Goal: Task Accomplishment & Management: Manage account settings

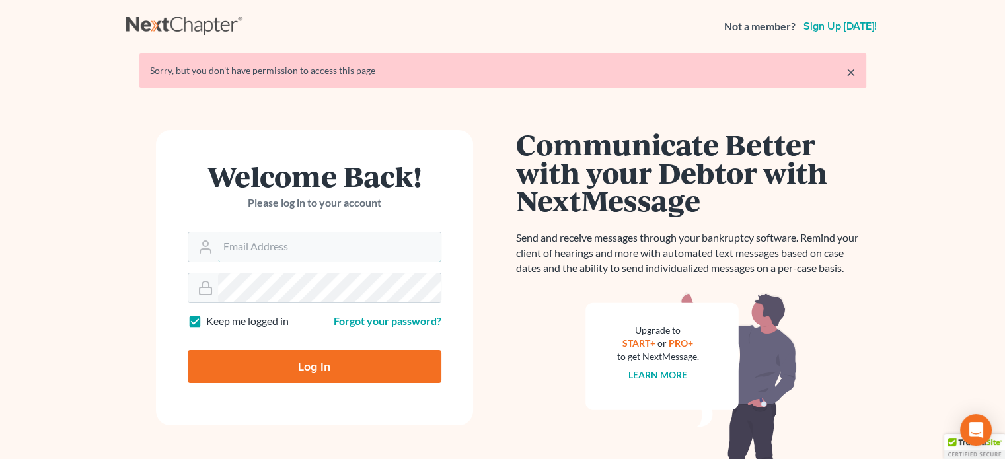
type input "steven@hollandlaw970.com"
click at [354, 370] on input "Log In" at bounding box center [315, 366] width 254 height 33
type input "Thinking..."
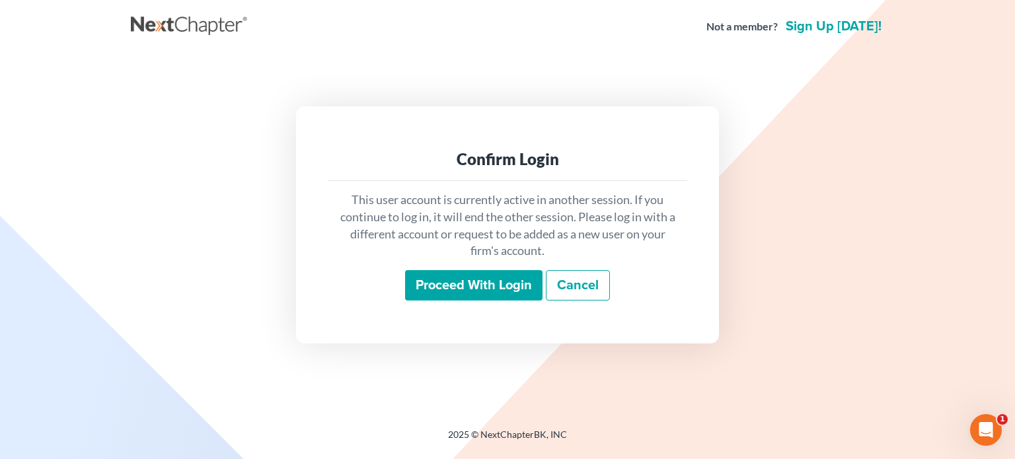
click at [478, 285] on input "Proceed with login" at bounding box center [473, 285] width 137 height 30
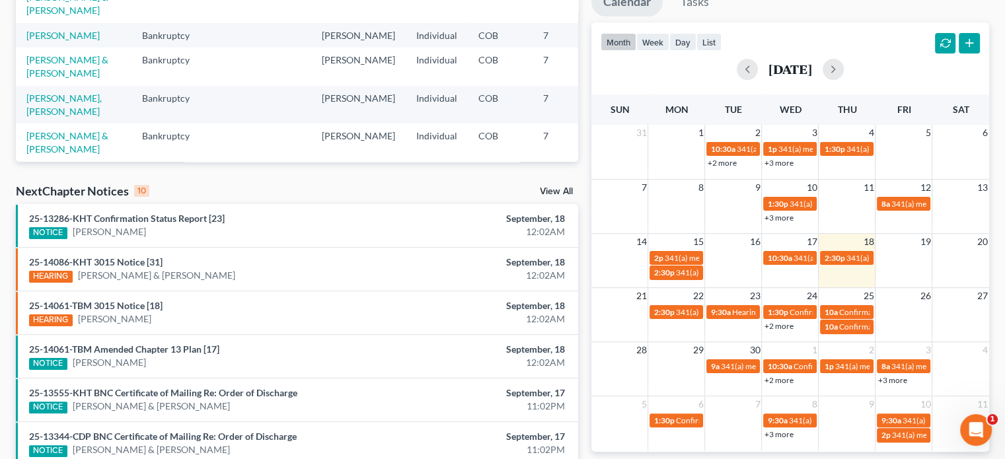
scroll to position [264, 0]
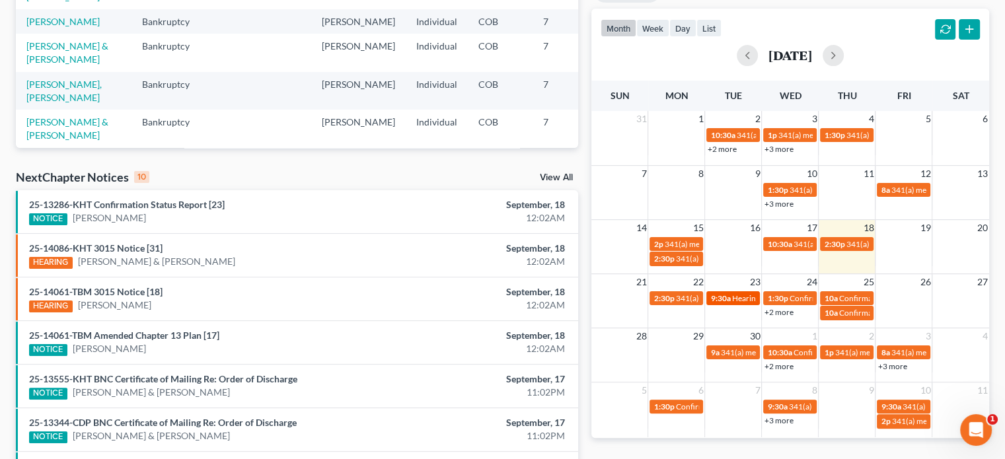
click at [745, 303] on link "9:30a Hearing for [PERSON_NAME]" at bounding box center [732, 298] width 53 height 14
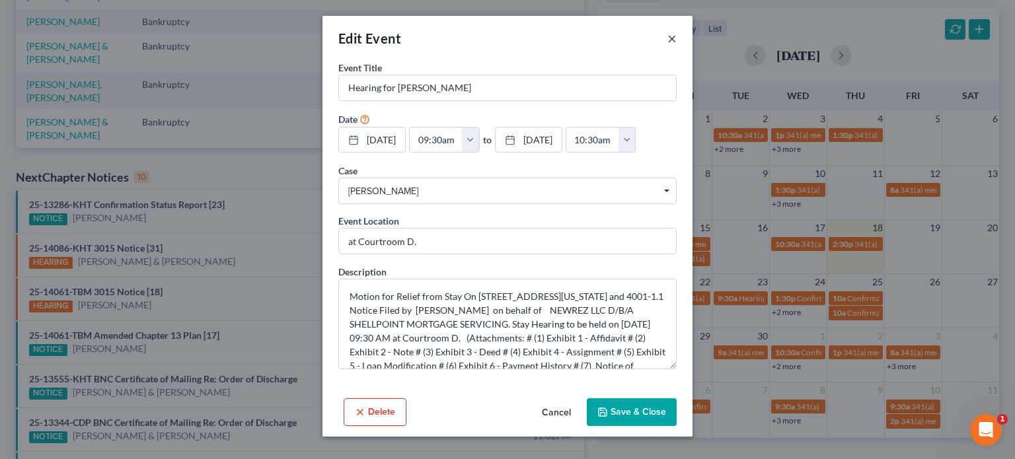
click at [669, 36] on button "×" at bounding box center [671, 38] width 9 height 16
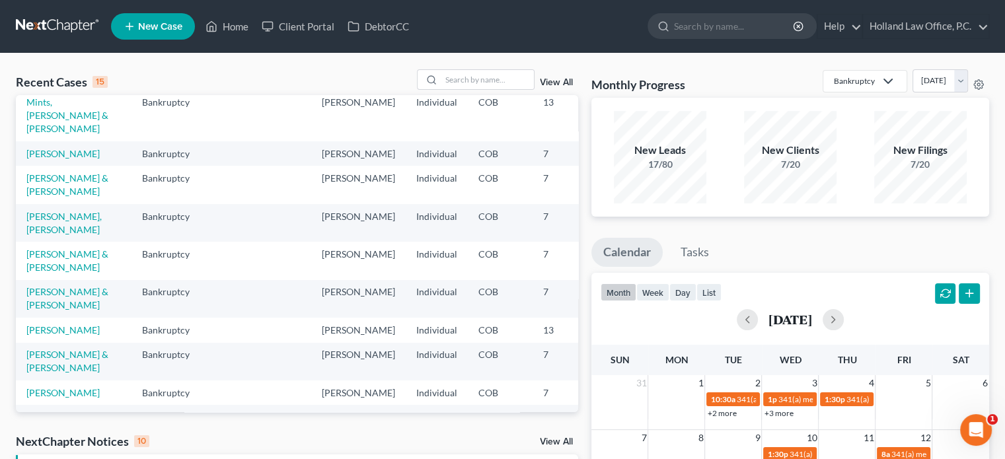
scroll to position [66, 0]
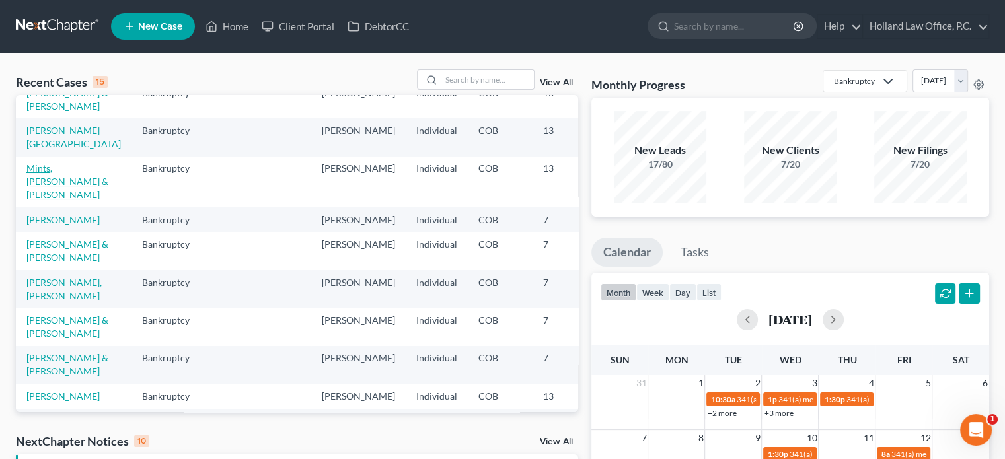
click at [38, 200] on link "Mints, Micheal & Heidi" at bounding box center [67, 181] width 82 height 38
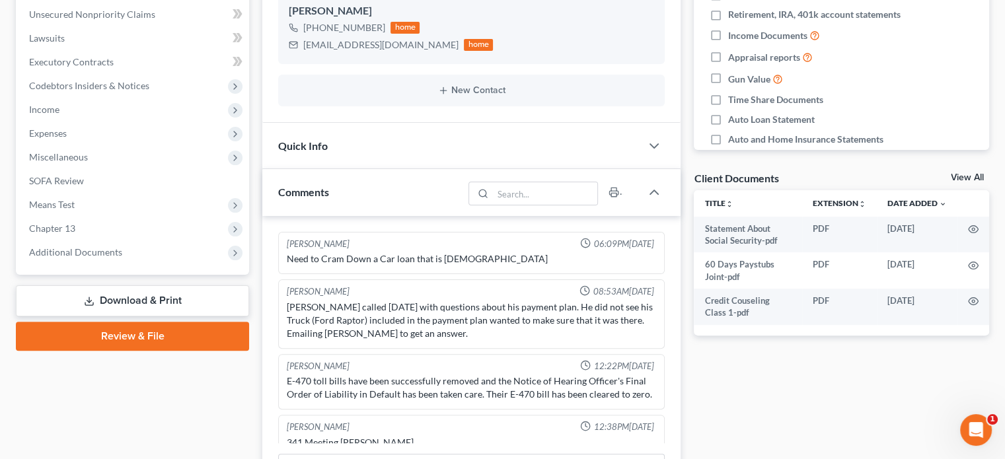
scroll to position [330, 0]
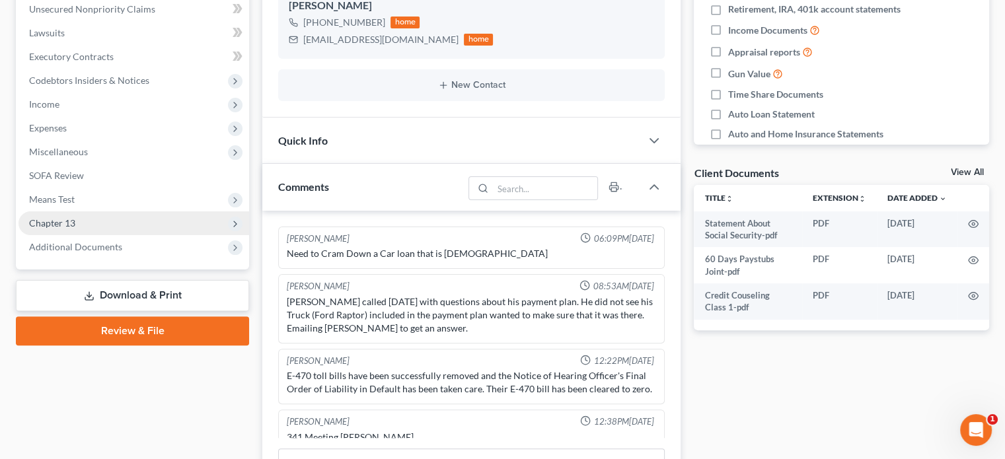
click at [81, 225] on span "Chapter 13" at bounding box center [133, 223] width 231 height 24
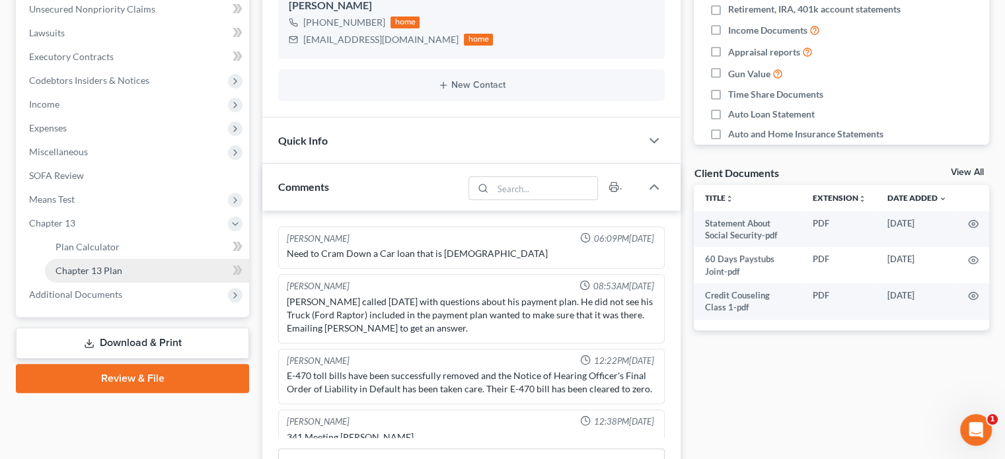
click at [90, 274] on span "Chapter 13 Plan" at bounding box center [88, 270] width 67 height 11
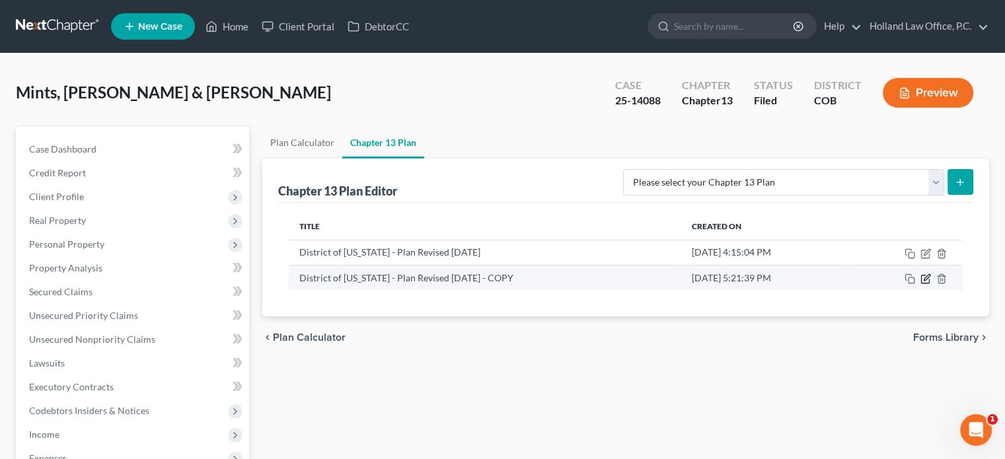
click at [923, 278] on icon "button" at bounding box center [925, 278] width 11 height 11
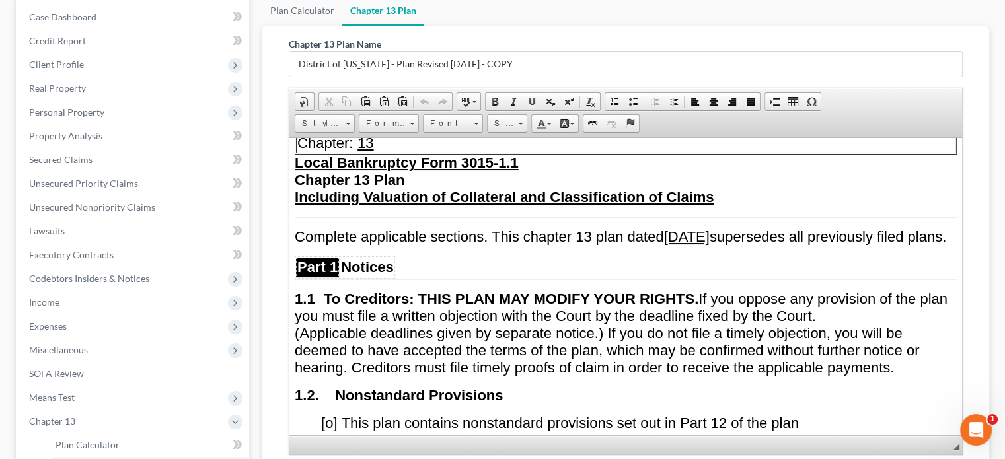
scroll to position [198, 0]
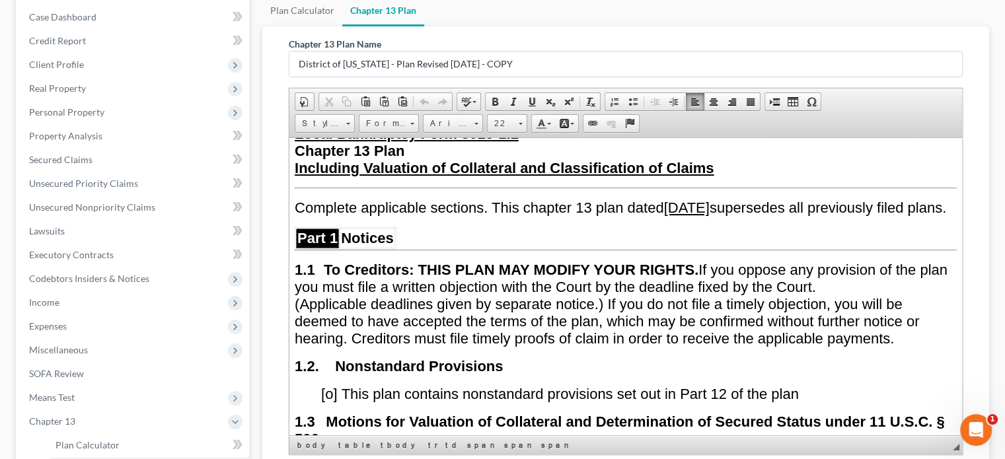
click at [709, 203] on u "June 27, 2025" at bounding box center [687, 207] width 46 height 17
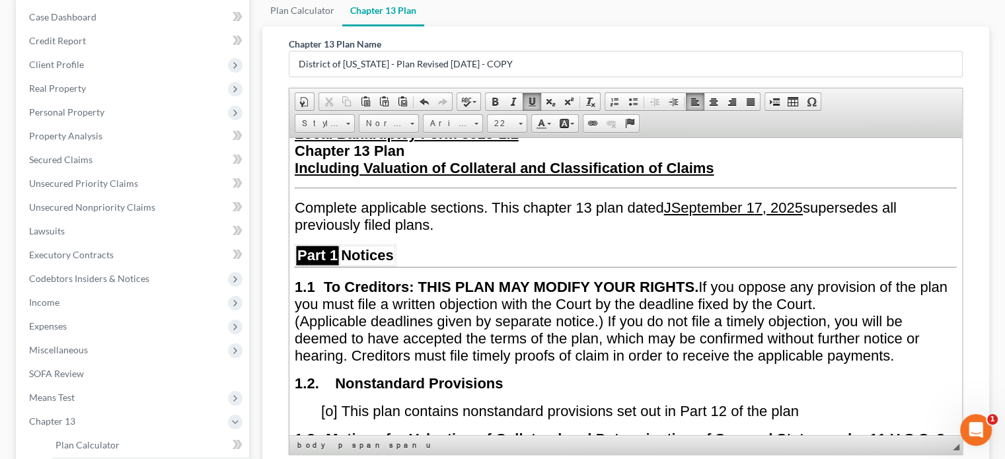
click at [678, 201] on u "JSeptember 1 7, 2025" at bounding box center [733, 207] width 139 height 17
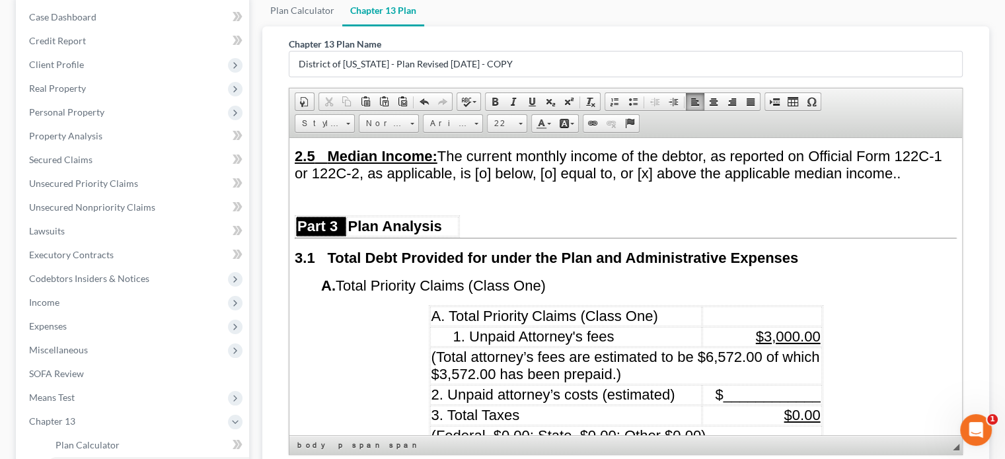
scroll to position [1453, 0]
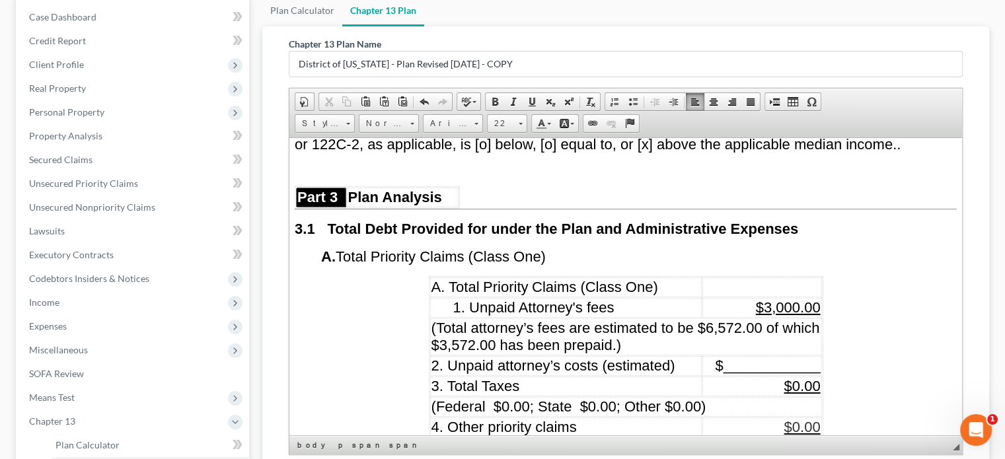
click at [765, 299] on span "$3,000.00" at bounding box center [788, 307] width 65 height 17
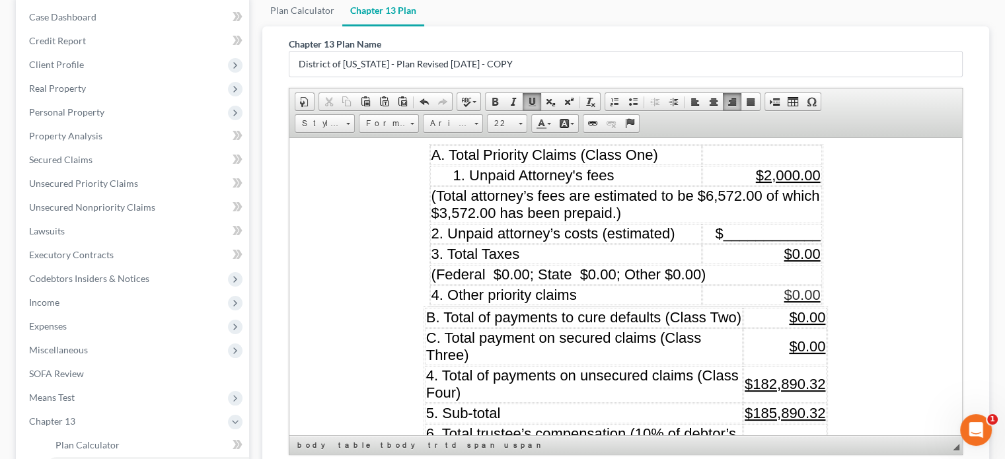
scroll to position [1651, 0]
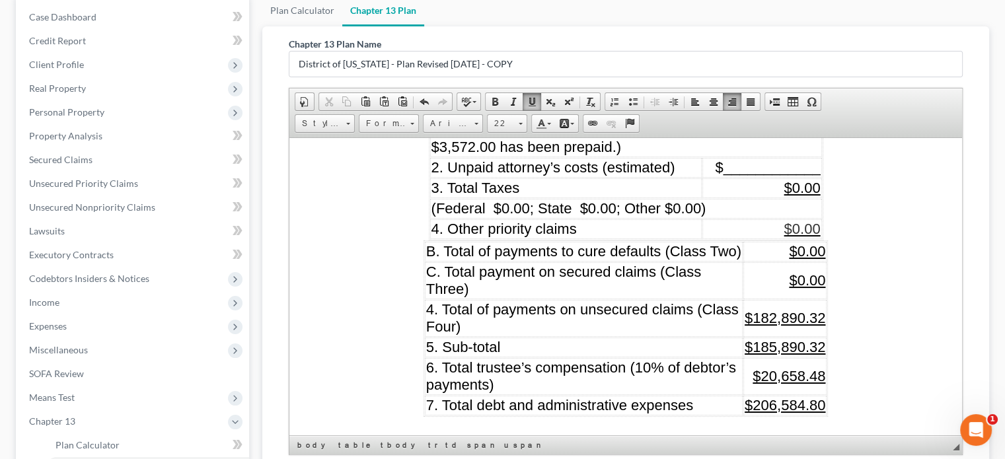
click at [774, 309] on span "$182,890.32" at bounding box center [784, 317] width 81 height 17
click at [801, 396] on u "$206,584.80" at bounding box center [784, 404] width 81 height 17
click at [792, 242] on span "$0.00" at bounding box center [807, 250] width 36 height 17
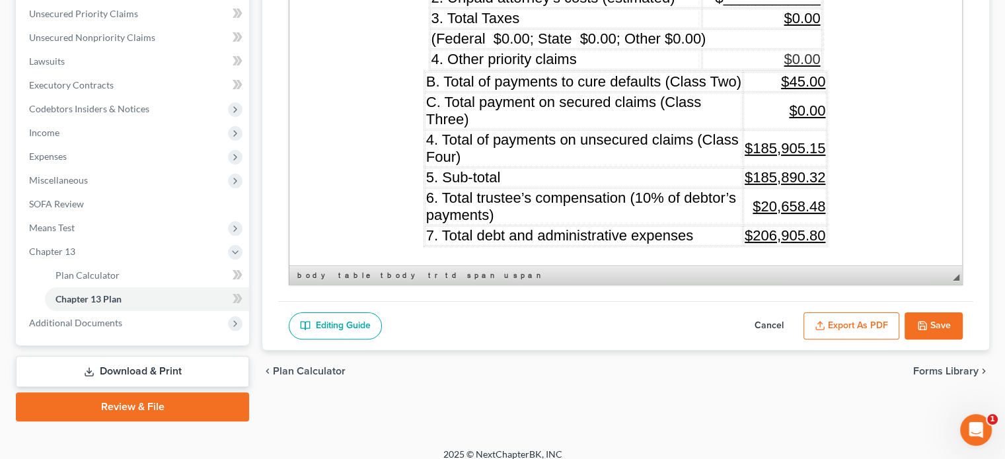
scroll to position [313, 0]
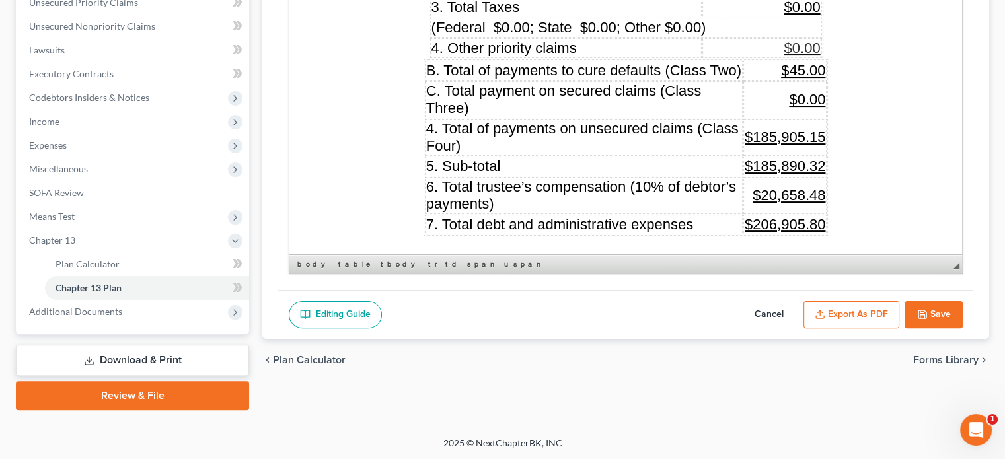
click at [947, 314] on button "Save" at bounding box center [933, 315] width 58 height 28
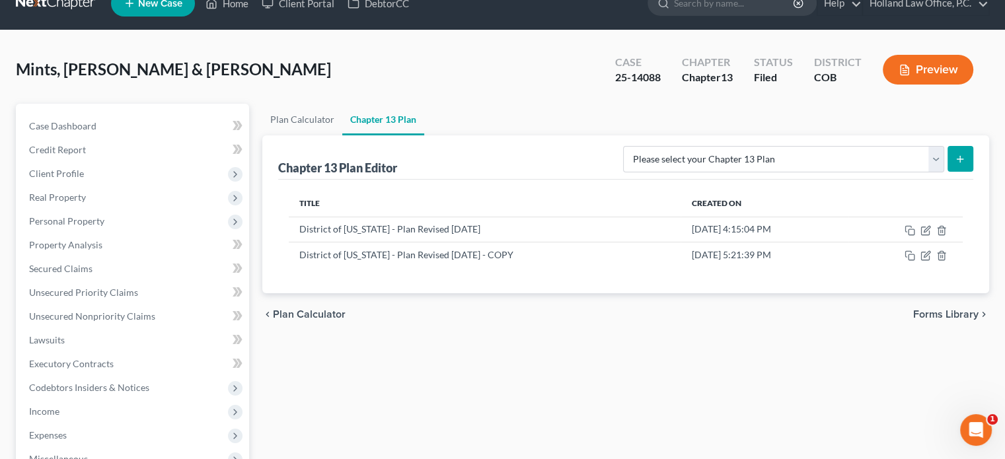
scroll to position [0, 0]
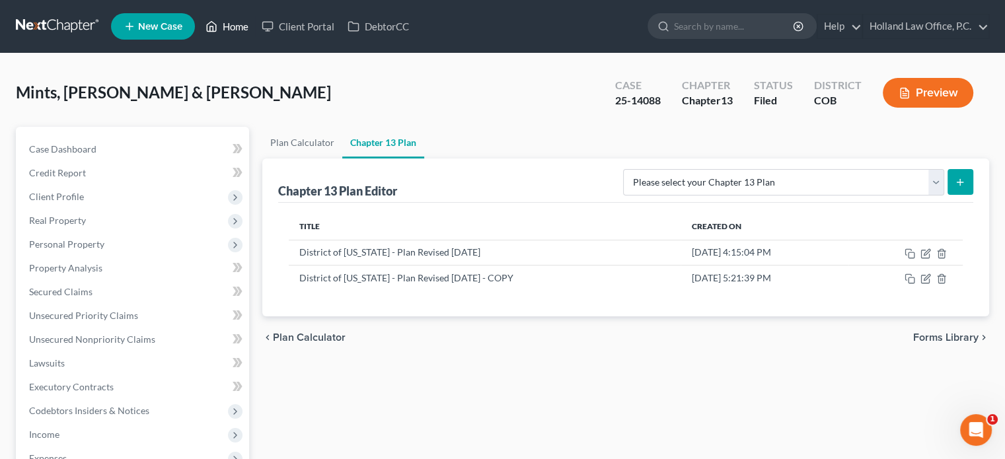
click at [244, 29] on link "Home" at bounding box center [227, 27] width 56 height 24
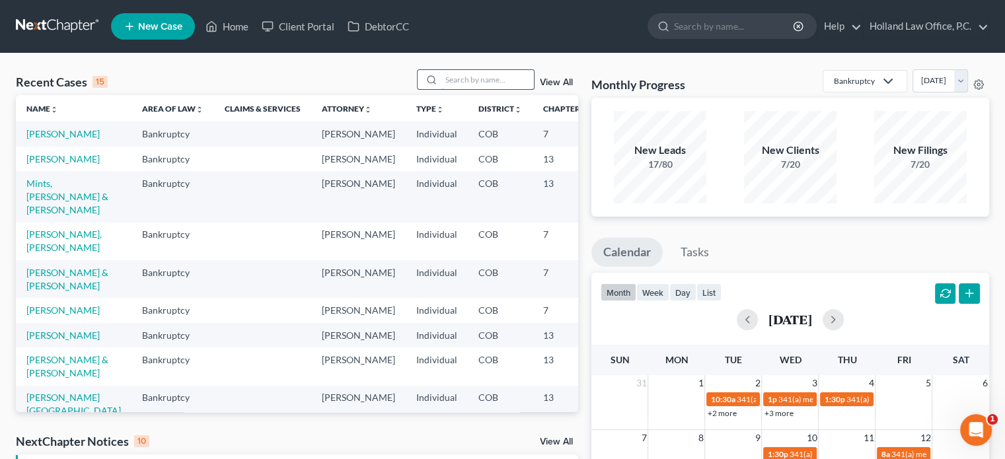
click at [519, 76] on input "search" at bounding box center [487, 79] width 92 height 19
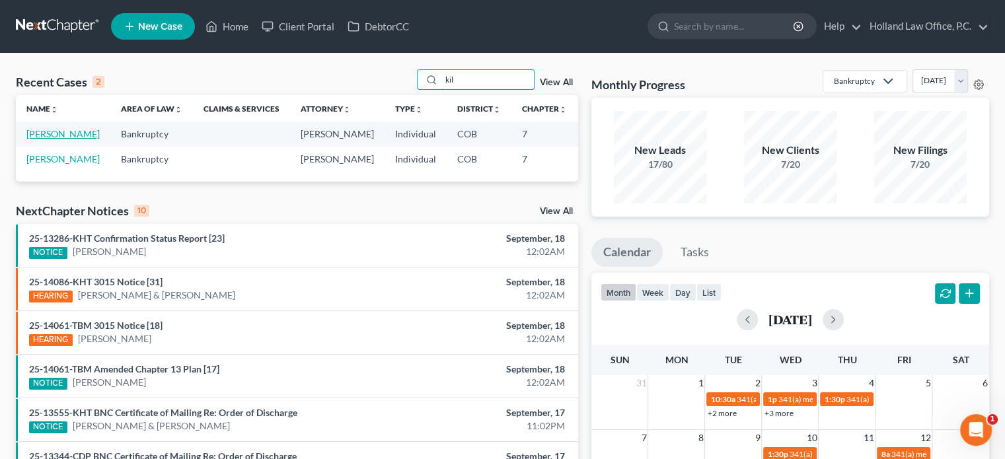
type input "kil"
click at [30, 137] on link "[PERSON_NAME]" at bounding box center [62, 133] width 73 height 11
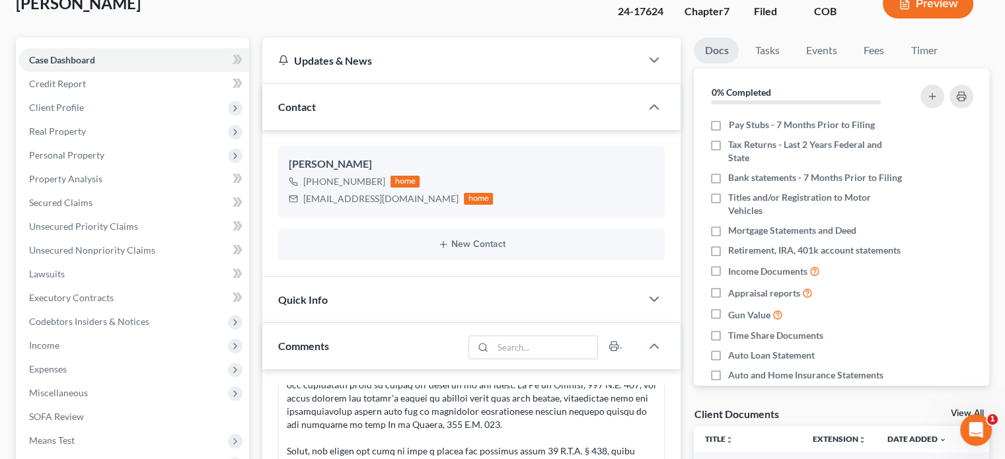
scroll to position [66, 0]
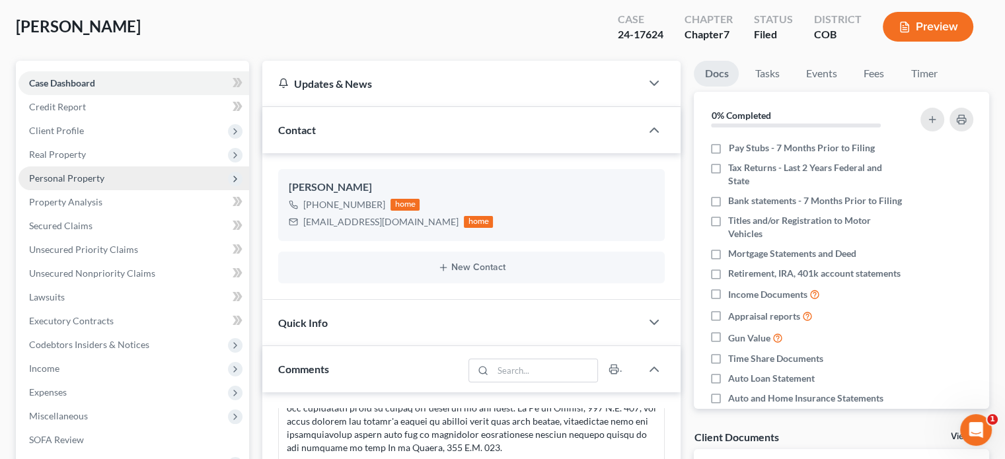
click at [69, 176] on span "Personal Property" at bounding box center [66, 177] width 75 height 11
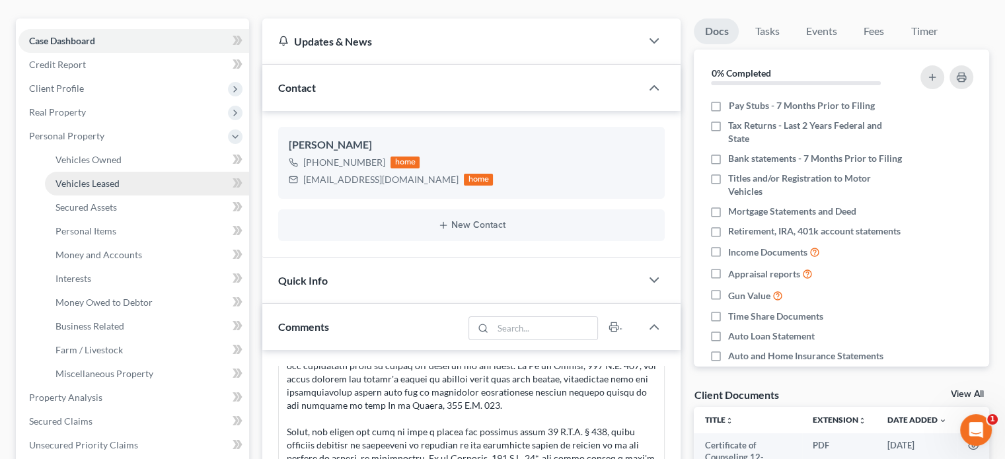
scroll to position [132, 0]
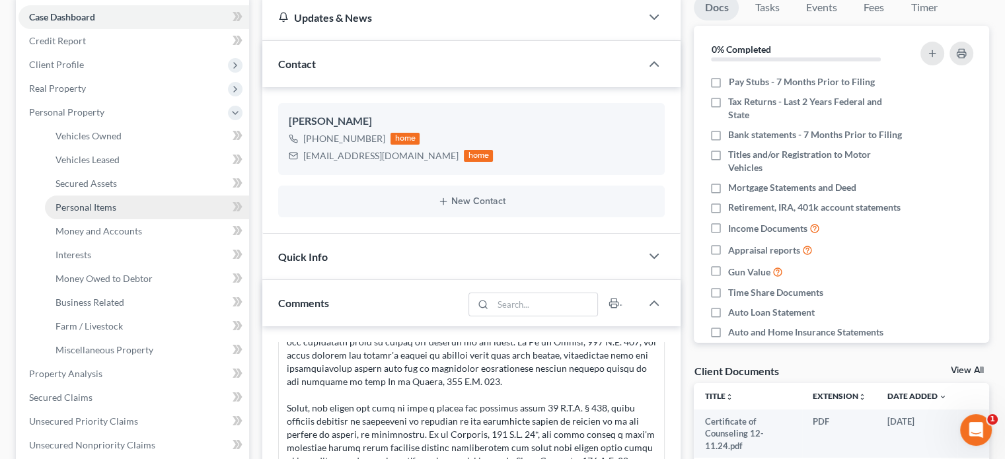
click at [96, 207] on span "Personal Items" at bounding box center [85, 206] width 61 height 11
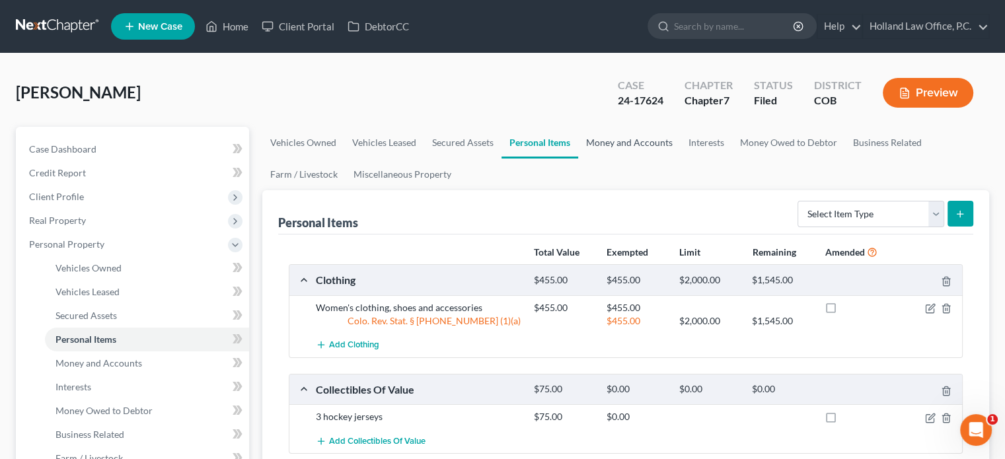
click at [629, 145] on link "Money and Accounts" at bounding box center [629, 143] width 102 height 32
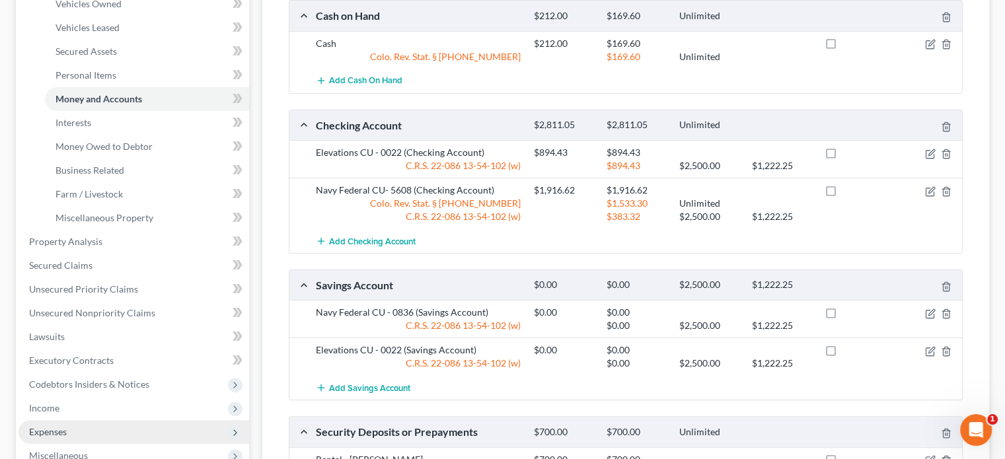
scroll to position [480, 0]
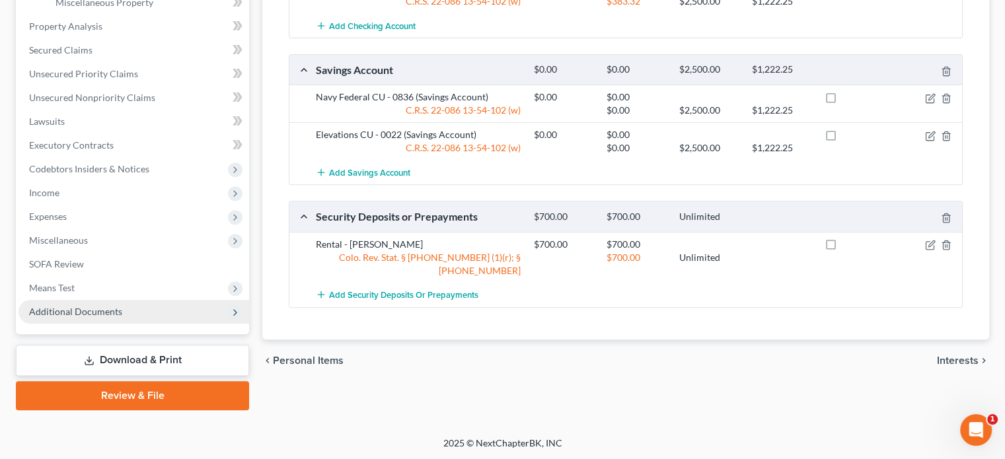
click at [54, 308] on span "Additional Documents" at bounding box center [75, 311] width 93 height 11
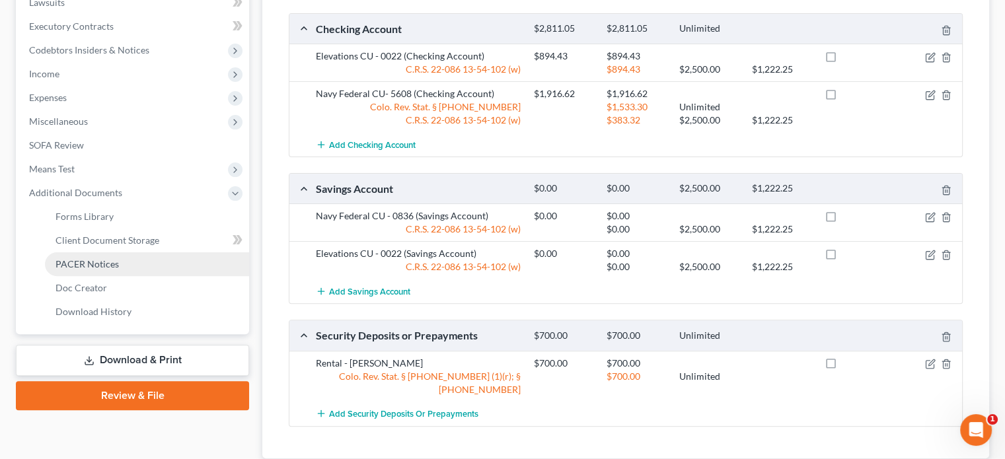
click at [76, 267] on span "PACER Notices" at bounding box center [86, 263] width 63 height 11
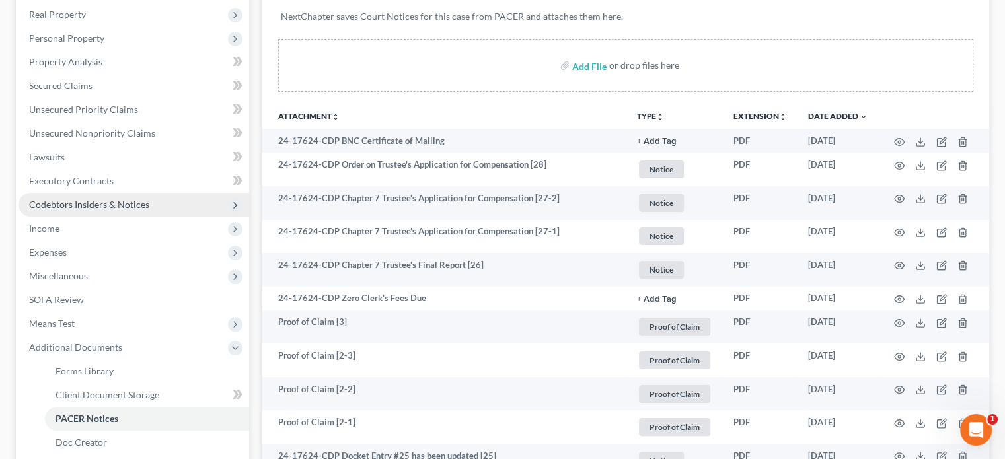
scroll to position [264, 0]
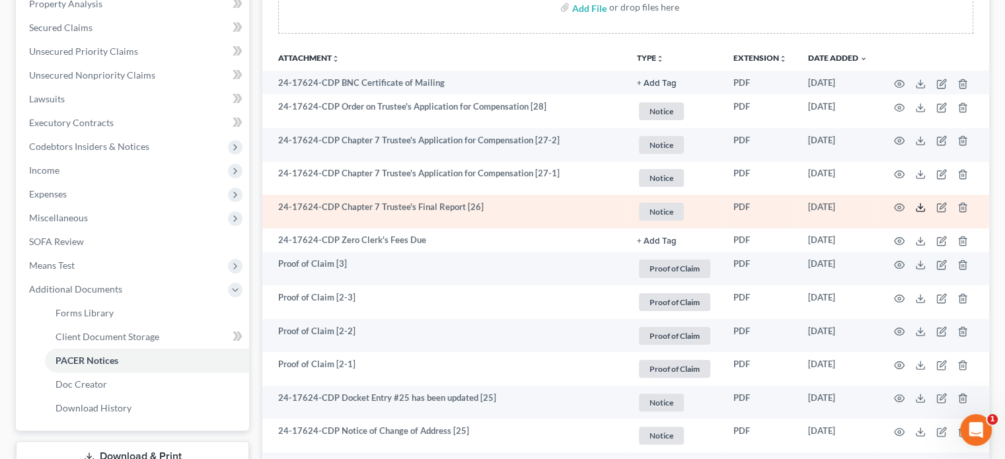
click at [919, 208] on polyline at bounding box center [920, 208] width 5 height 2
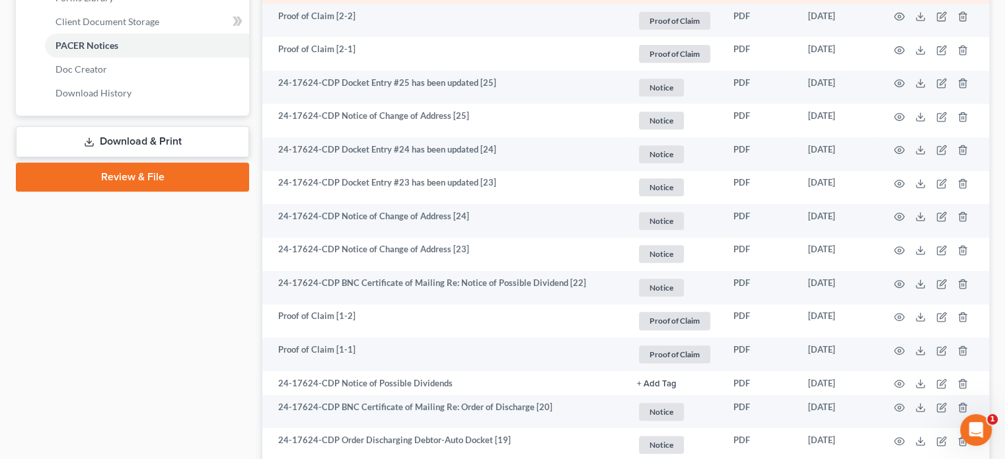
scroll to position [660, 0]
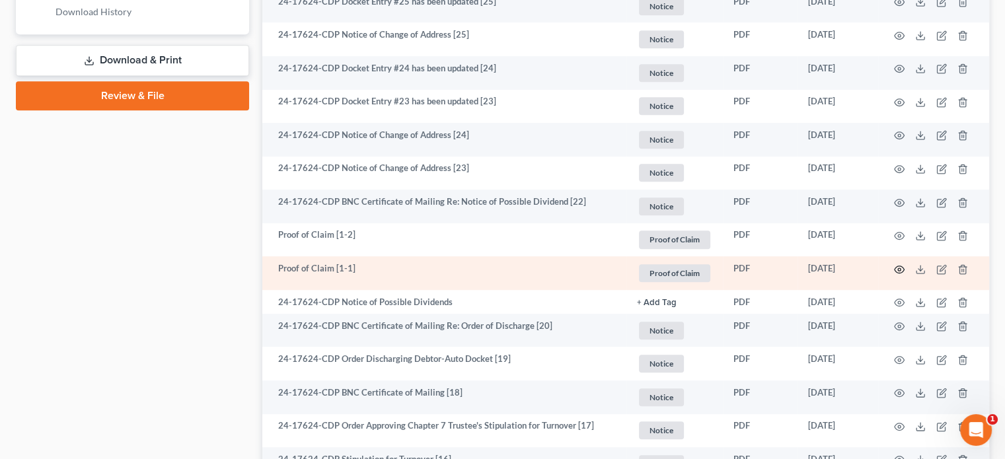
click at [896, 268] on icon "button" at bounding box center [899, 269] width 11 height 11
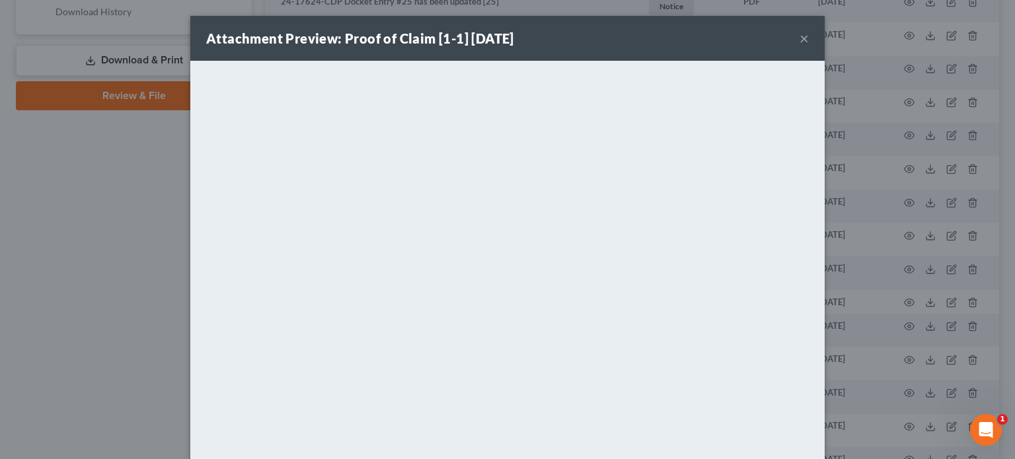
click at [799, 39] on button "×" at bounding box center [803, 38] width 9 height 16
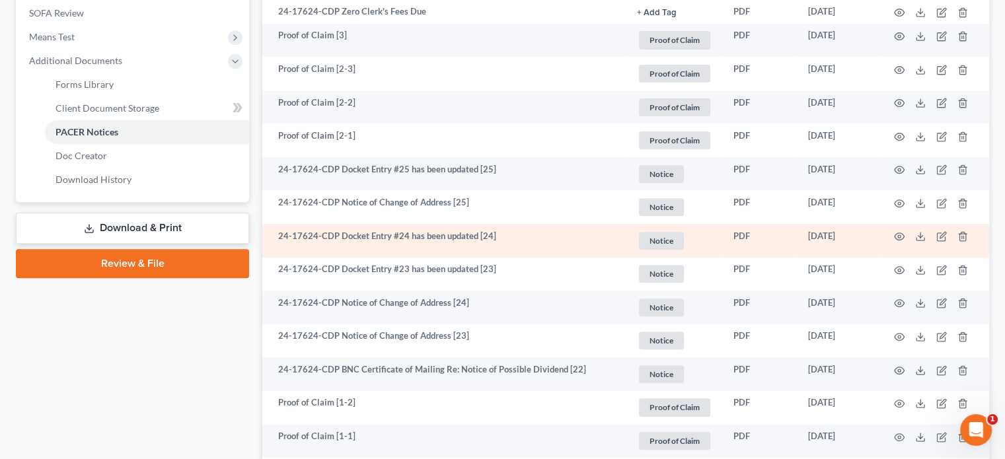
scroll to position [462, 0]
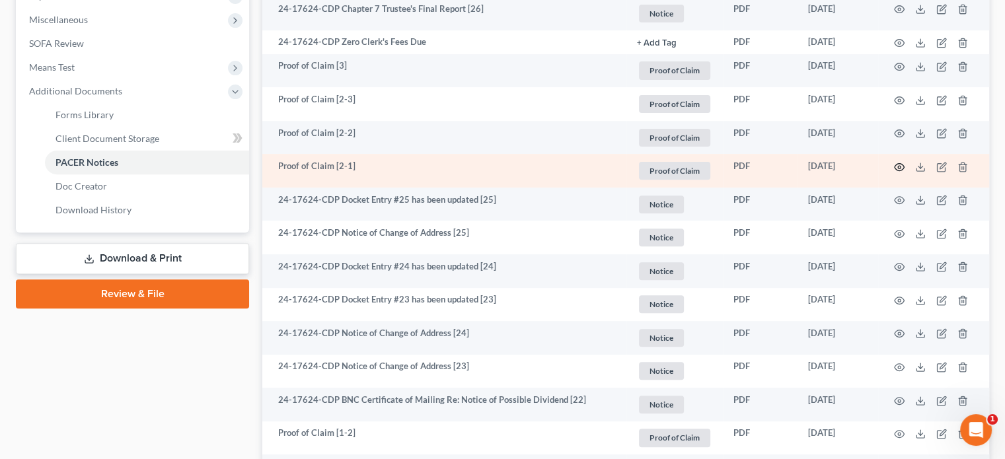
click at [896, 164] on icon "button" at bounding box center [899, 166] width 10 height 7
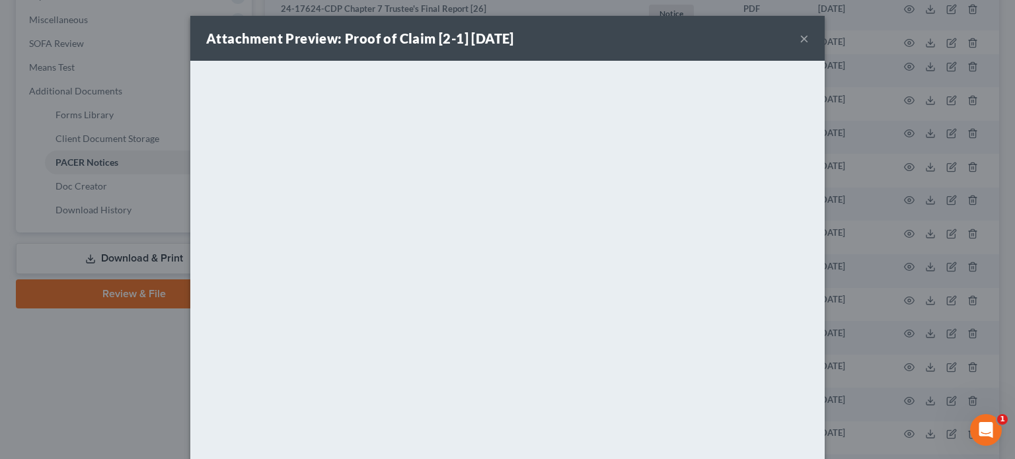
click at [799, 41] on button "×" at bounding box center [803, 38] width 9 height 16
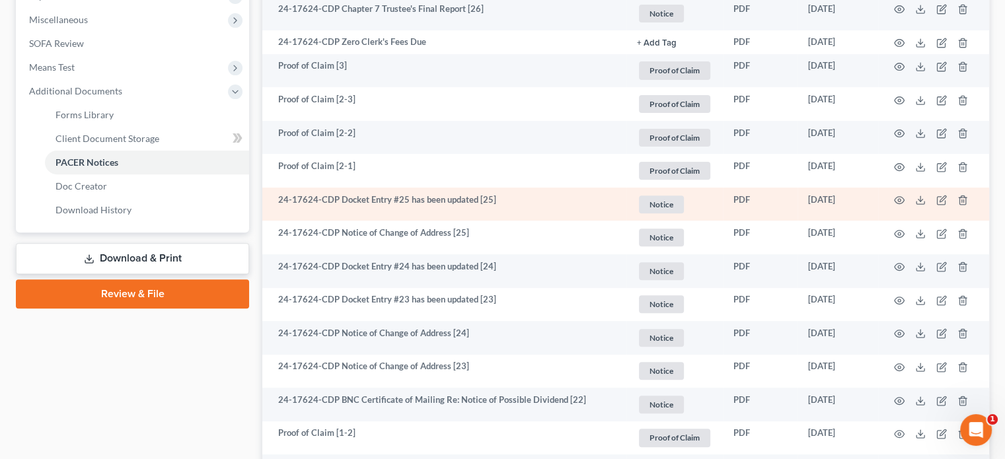
scroll to position [396, 0]
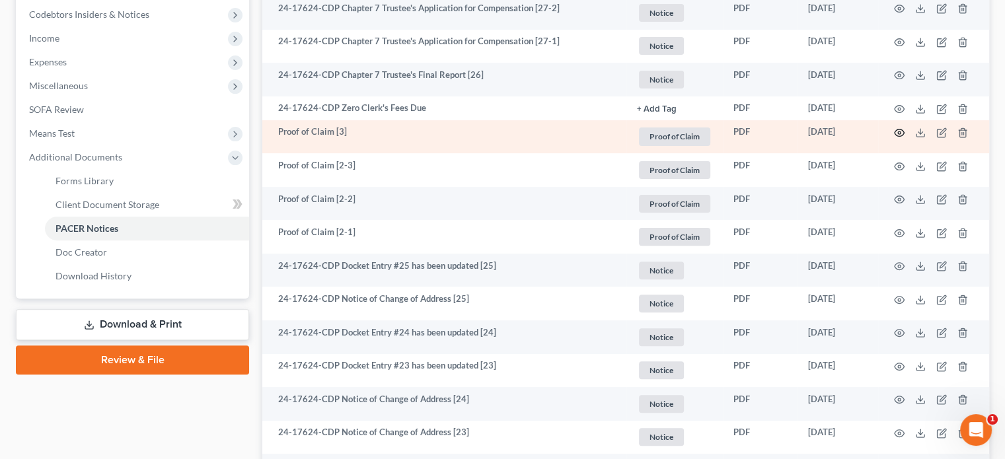
click at [900, 130] on icon "button" at bounding box center [899, 132] width 11 height 11
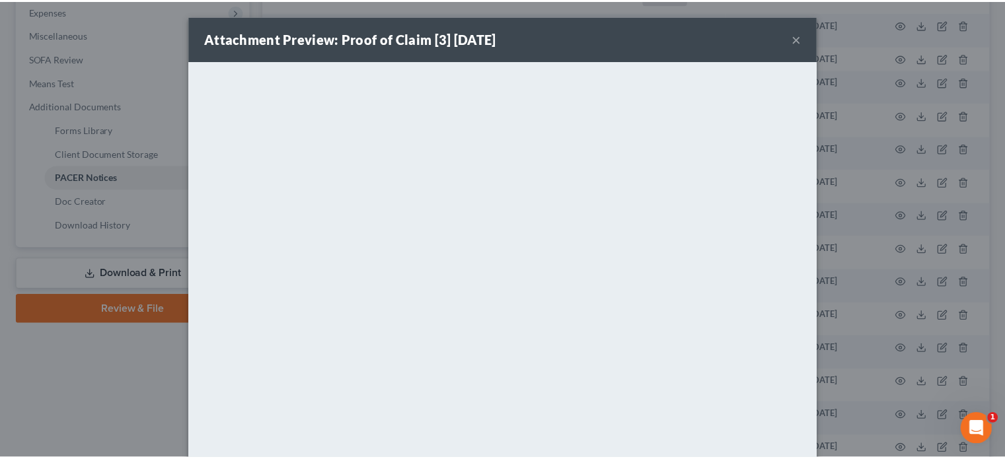
scroll to position [462, 0]
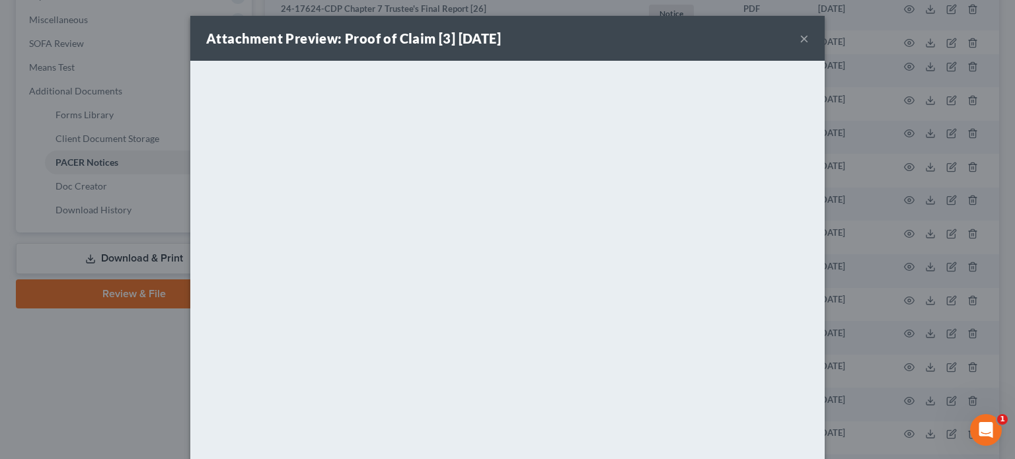
click at [799, 41] on button "×" at bounding box center [803, 38] width 9 height 16
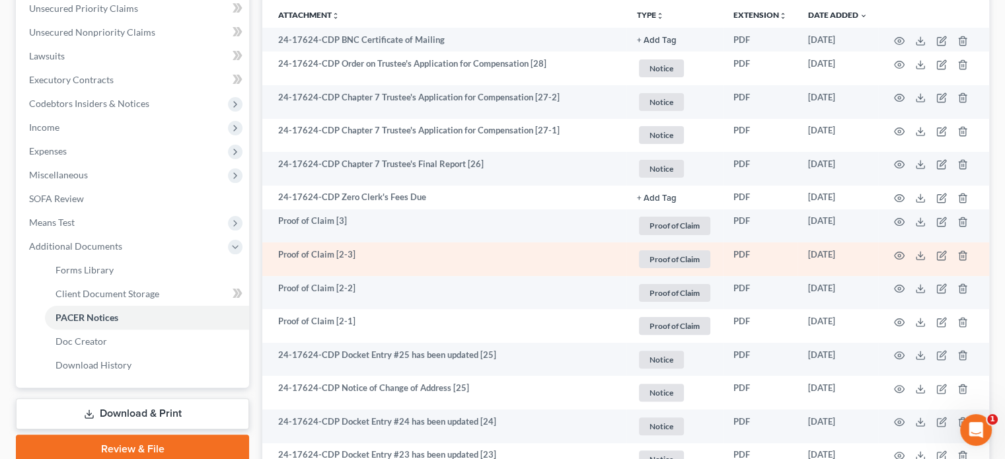
scroll to position [264, 0]
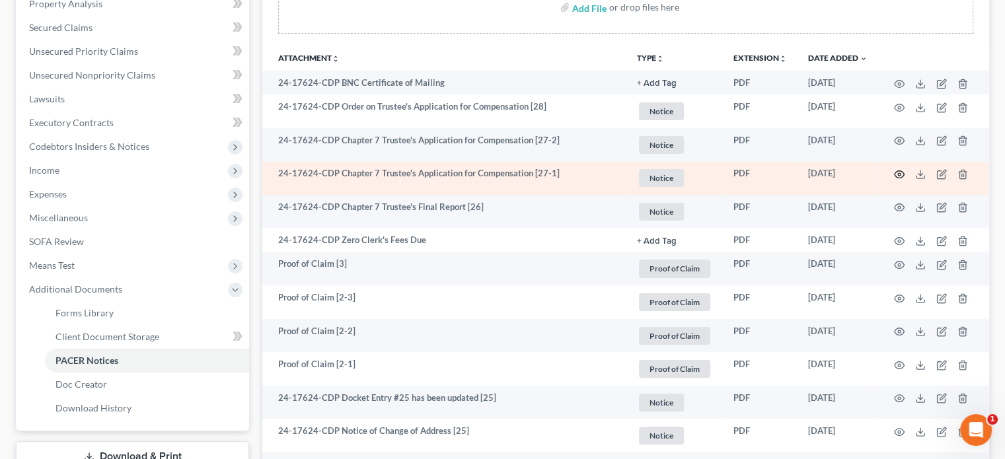
click at [899, 176] on icon "button" at bounding box center [899, 174] width 11 height 11
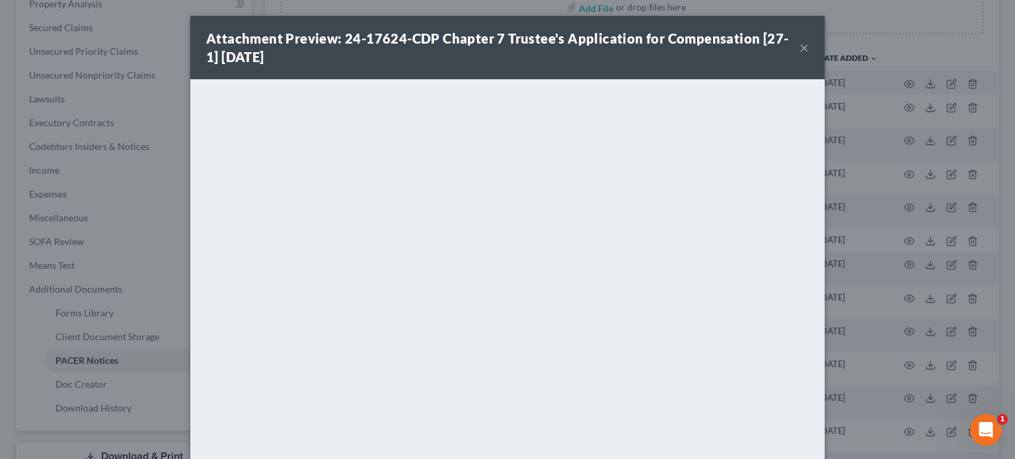
click at [799, 51] on button "×" at bounding box center [803, 48] width 9 height 16
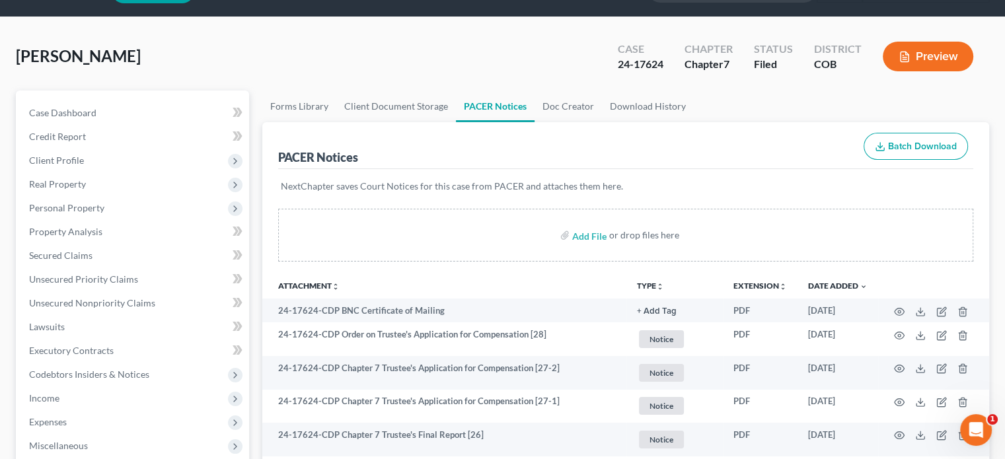
scroll to position [0, 0]
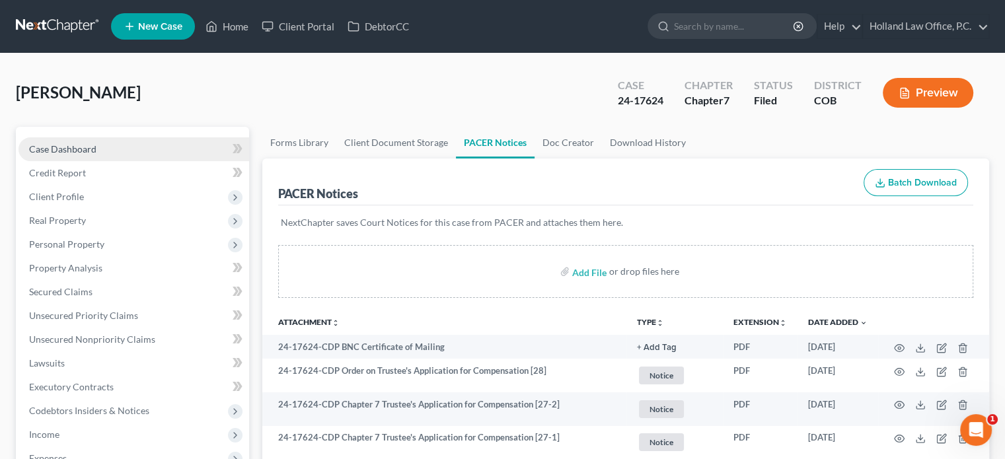
click at [82, 149] on span "Case Dashboard" at bounding box center [62, 148] width 67 height 11
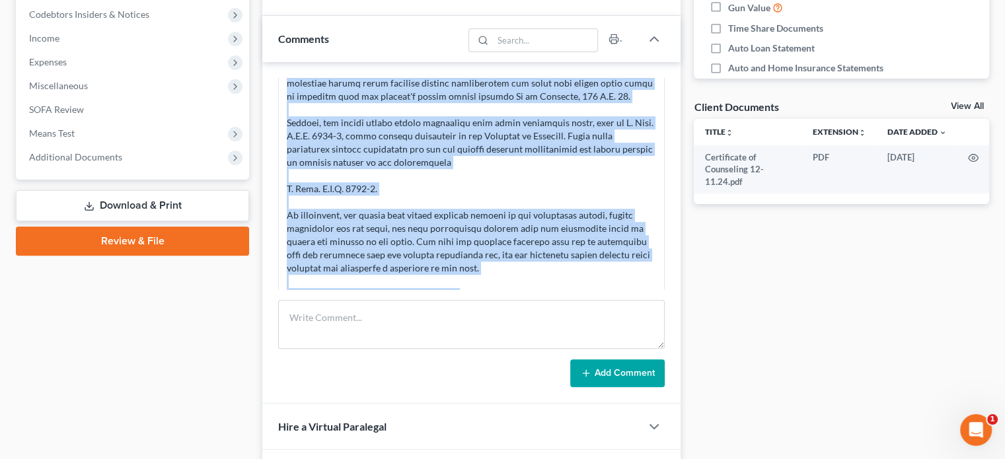
scroll to position [851, 0]
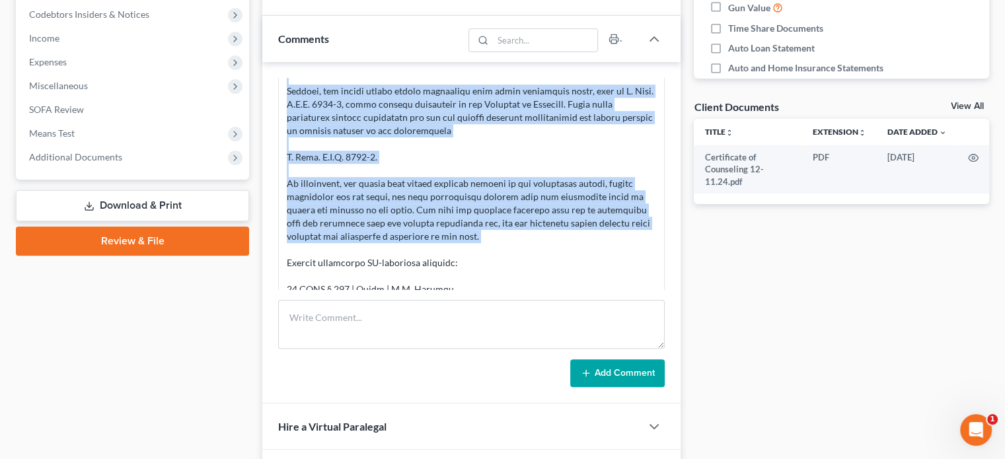
drag, startPoint x: 287, startPoint y: 114, endPoint x: 508, endPoint y: 219, distance: 244.9
click at [508, 219] on div at bounding box center [471, 117] width 369 height 779
copy div "Under U.S. federal and Colorado law, a Chapter 7 debtor seeking to have funds r…"
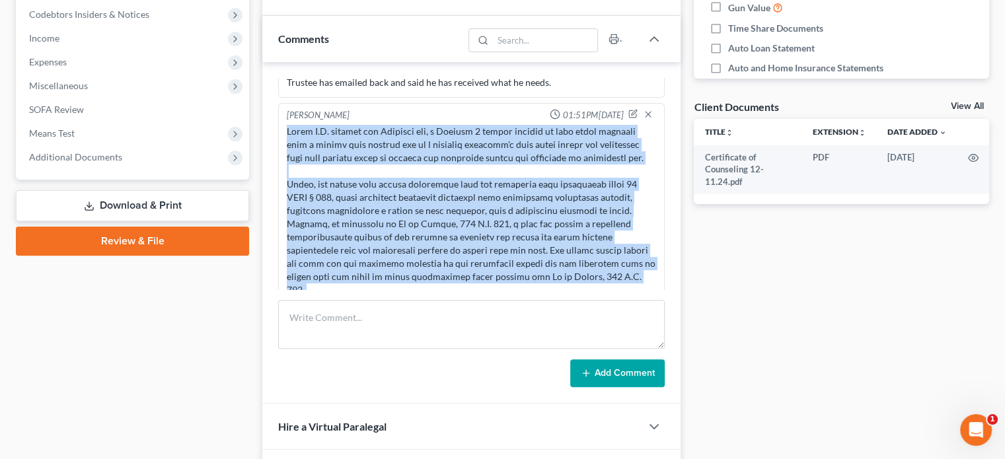
scroll to position [454, 0]
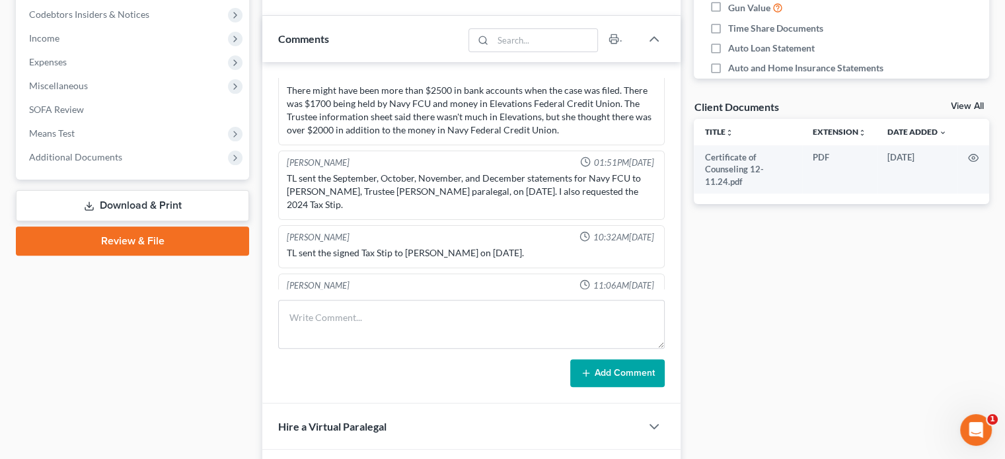
scroll to position [198, 0]
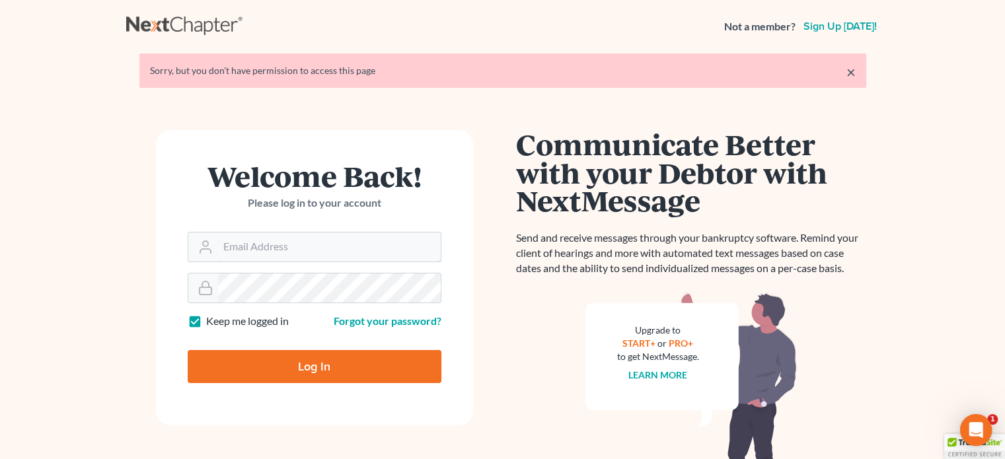
type input "[PERSON_NAME][EMAIL_ADDRESS][DOMAIN_NAME]"
click at [388, 365] on input "Log In" at bounding box center [315, 366] width 254 height 33
type input "Thinking..."
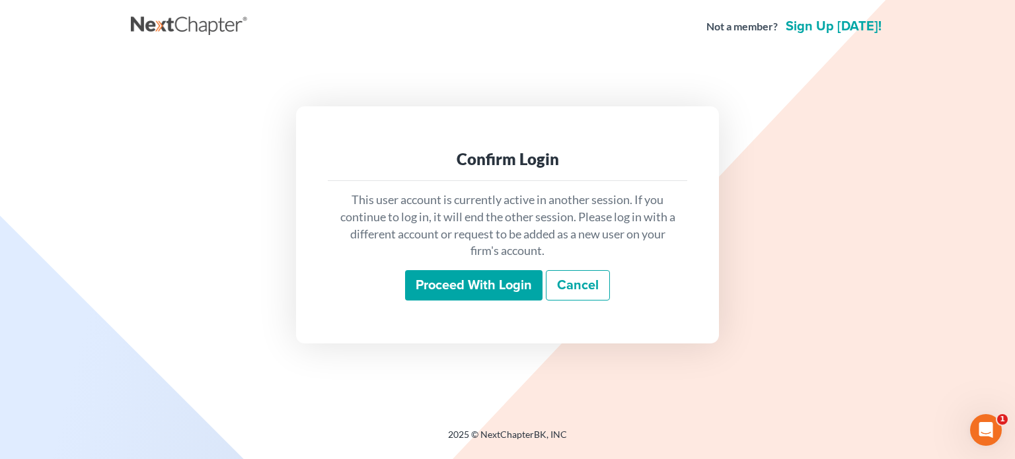
click at [515, 281] on input "Proceed with login" at bounding box center [473, 285] width 137 height 30
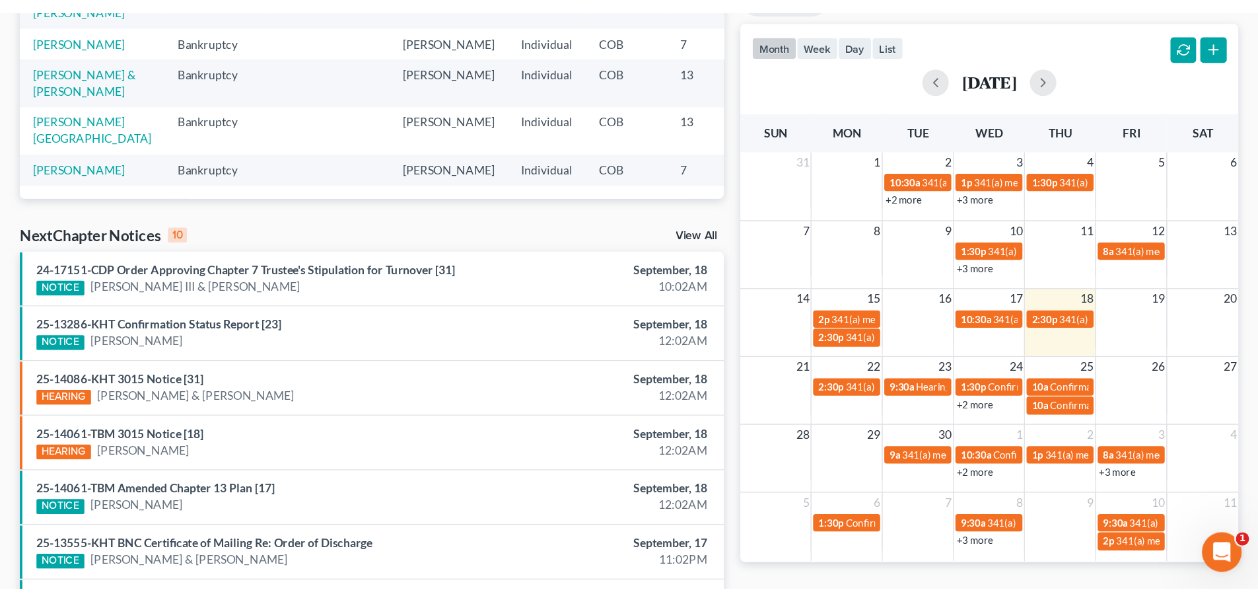
scroll to position [198, 0]
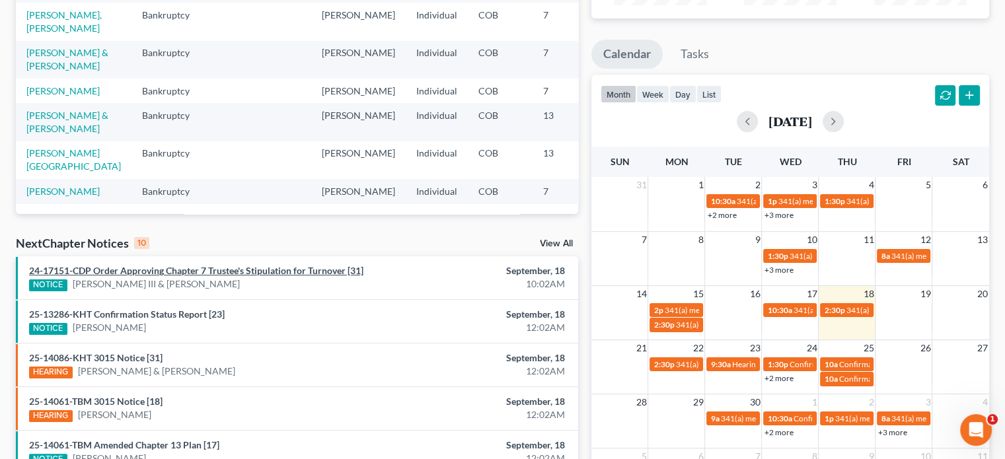
click at [285, 270] on link "24-17151-CDP Order Approving Chapter 7 Trustee's Stipulation for Turnover [31]" at bounding box center [196, 270] width 334 height 11
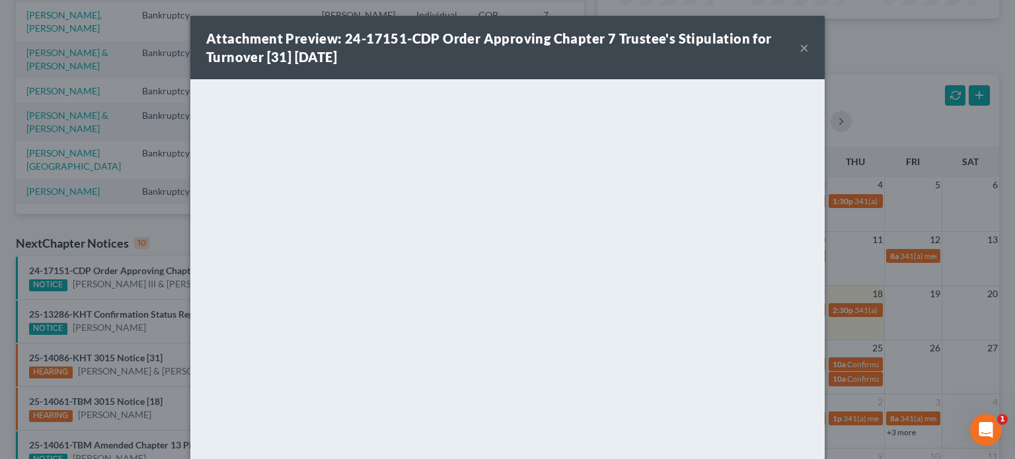
click at [799, 47] on button "×" at bounding box center [803, 48] width 9 height 16
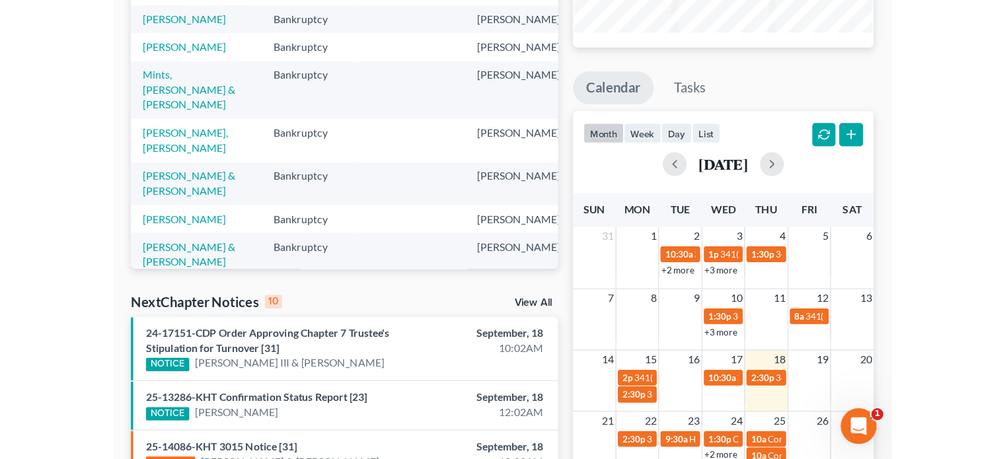
scroll to position [116, 0]
